Goal: Information Seeking & Learning: Learn about a topic

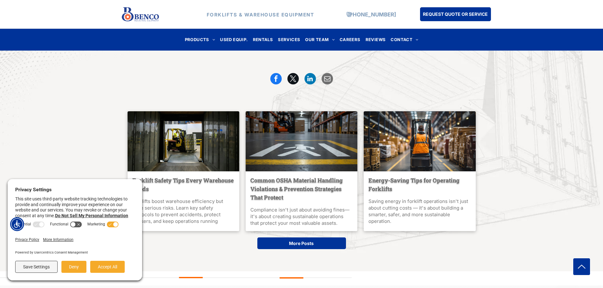
scroll to position [1370, 0]
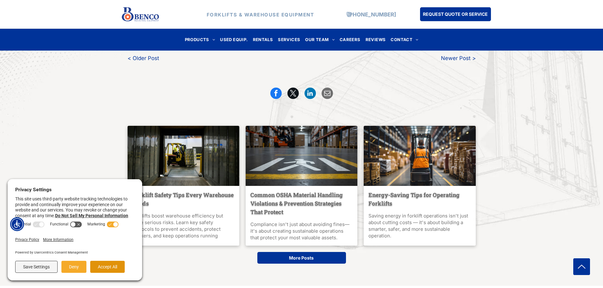
click at [110, 267] on button "Accept All" at bounding box center [107, 267] width 34 height 12
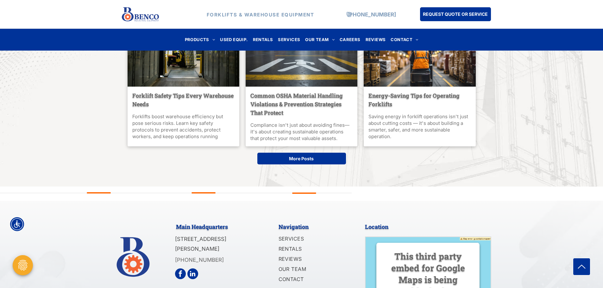
scroll to position [1533, 0]
